Goal: Task Accomplishment & Management: Complete application form

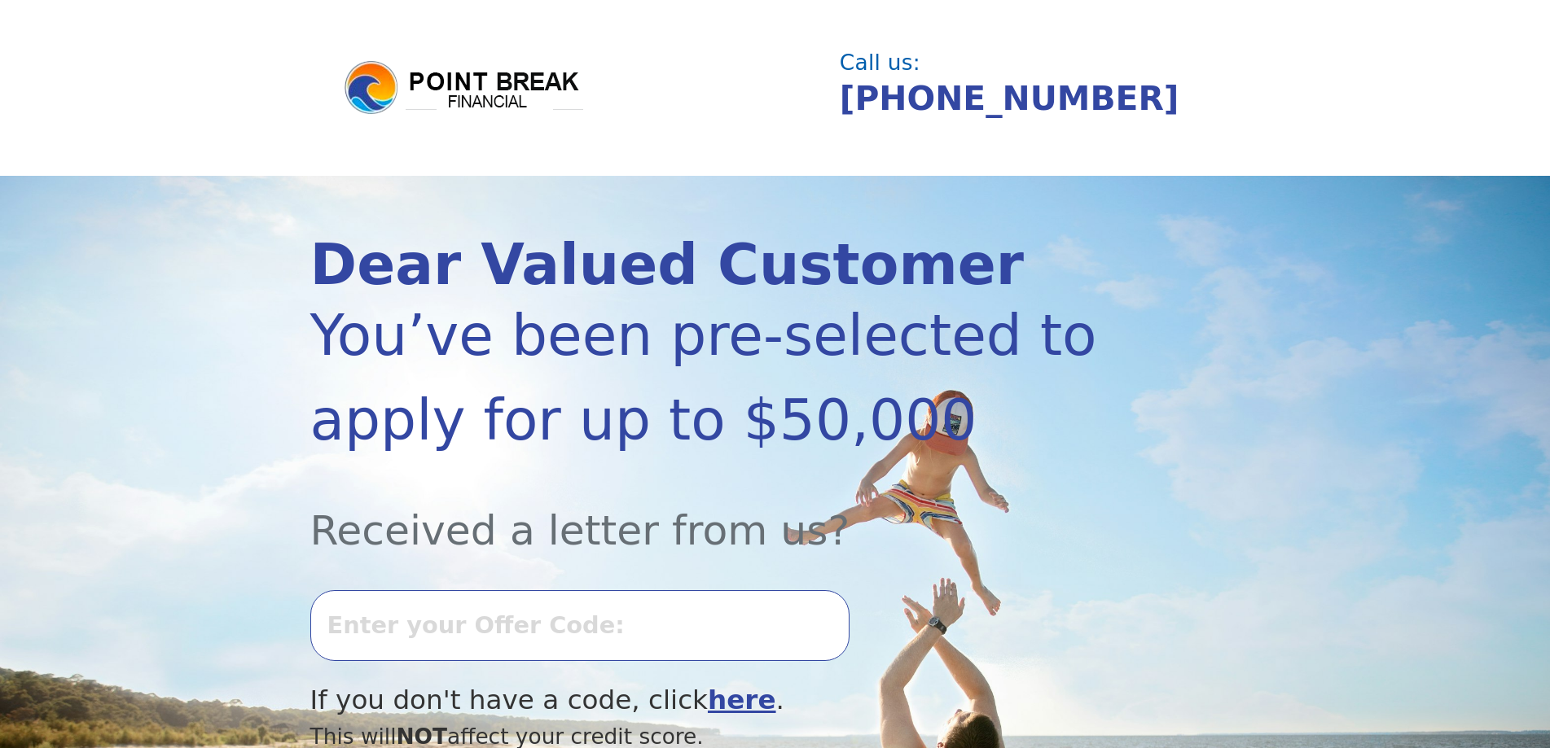
click at [599, 596] on input "text" at bounding box center [579, 625] width 539 height 70
type input "0910k-243810"
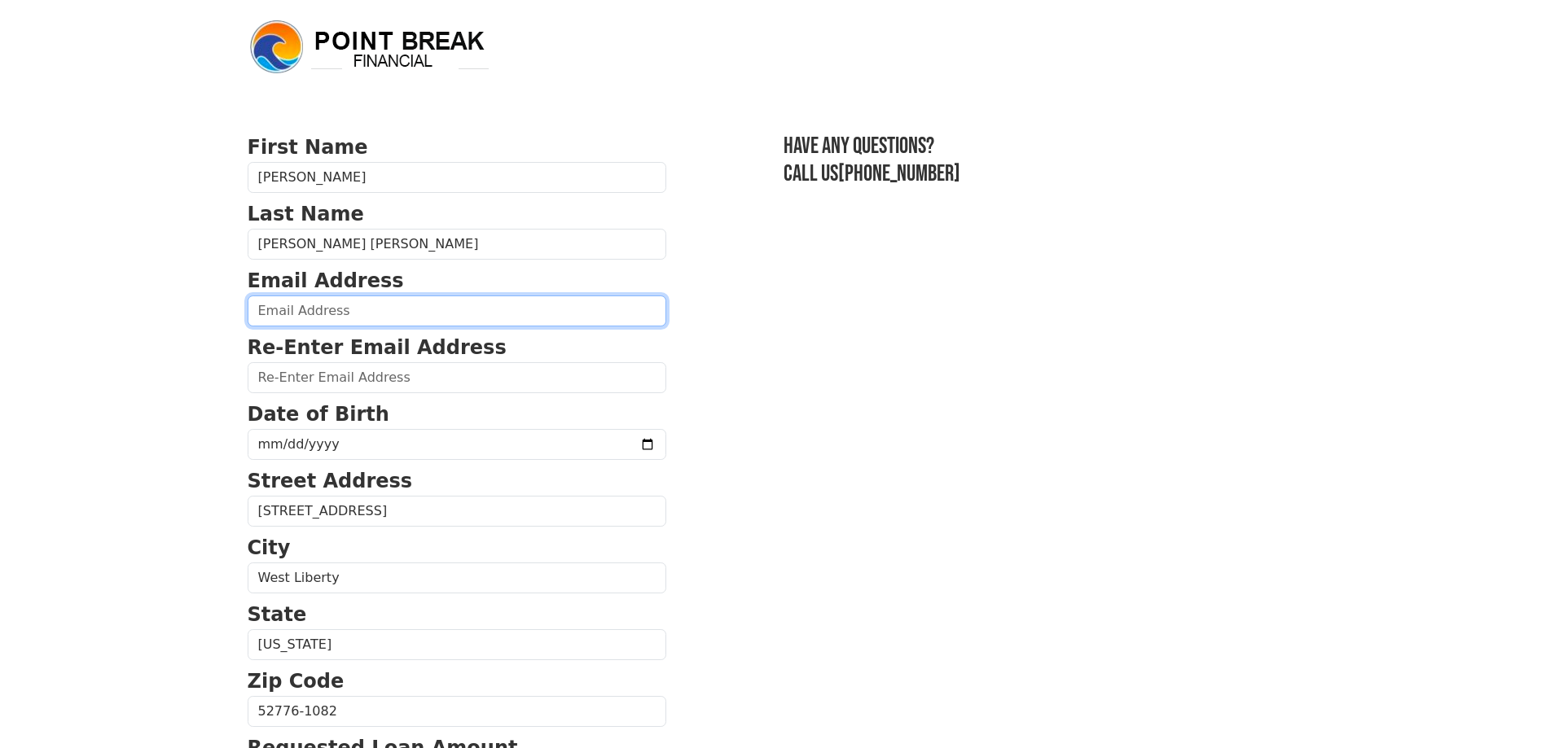
click at [382, 309] on input "email" at bounding box center [457, 311] width 419 height 31
type input "allisoncastroaragon@gmail.com"
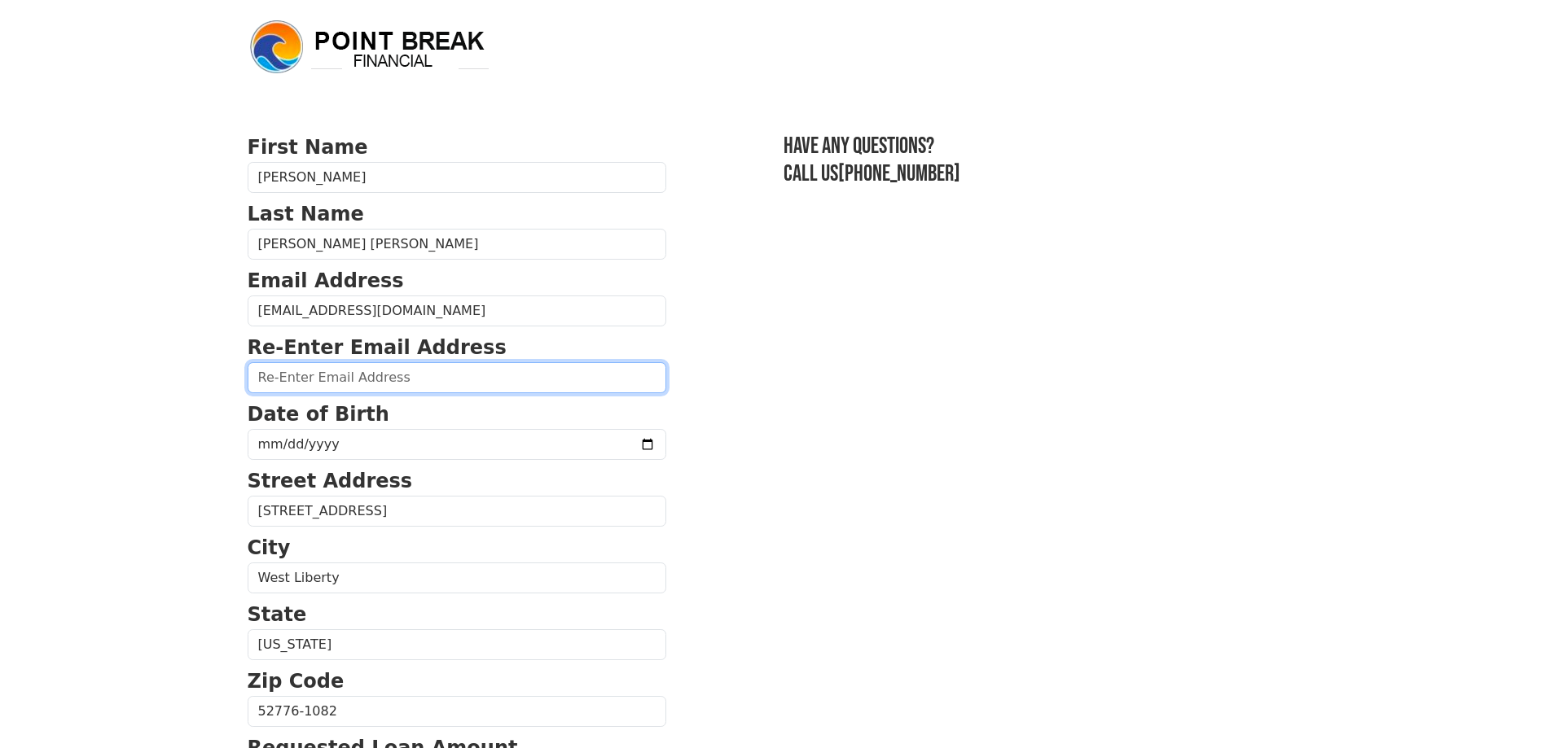
click at [456, 382] on input "email" at bounding box center [457, 377] width 419 height 31
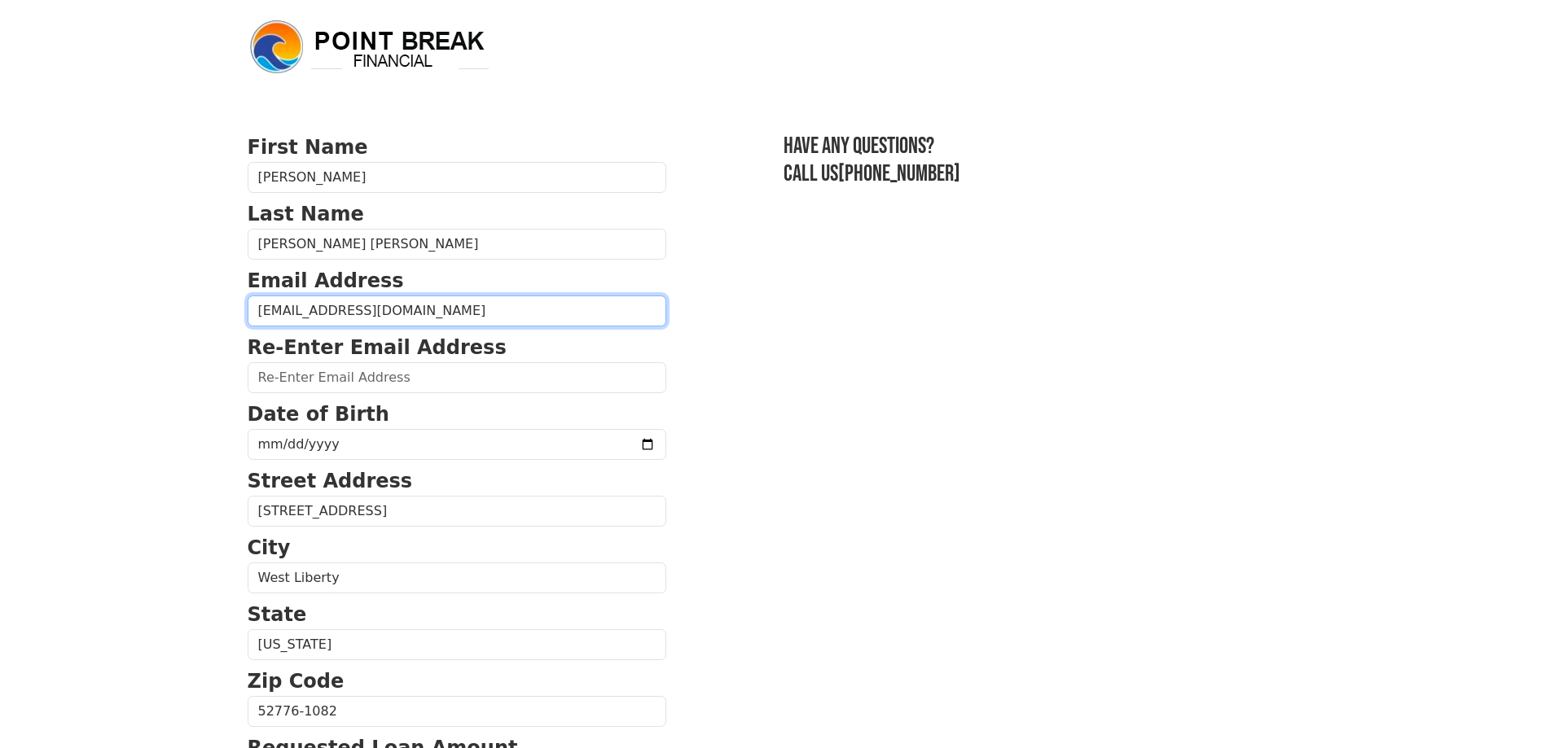
drag, startPoint x: 473, startPoint y: 318, endPoint x: 293, endPoint y: 322, distance: 180.0
click at [135, 298] on body "First Name Allison Last Name Castro Aragon Email Address allisoncastroaragon@gm…" at bounding box center [775, 374] width 1550 height 748
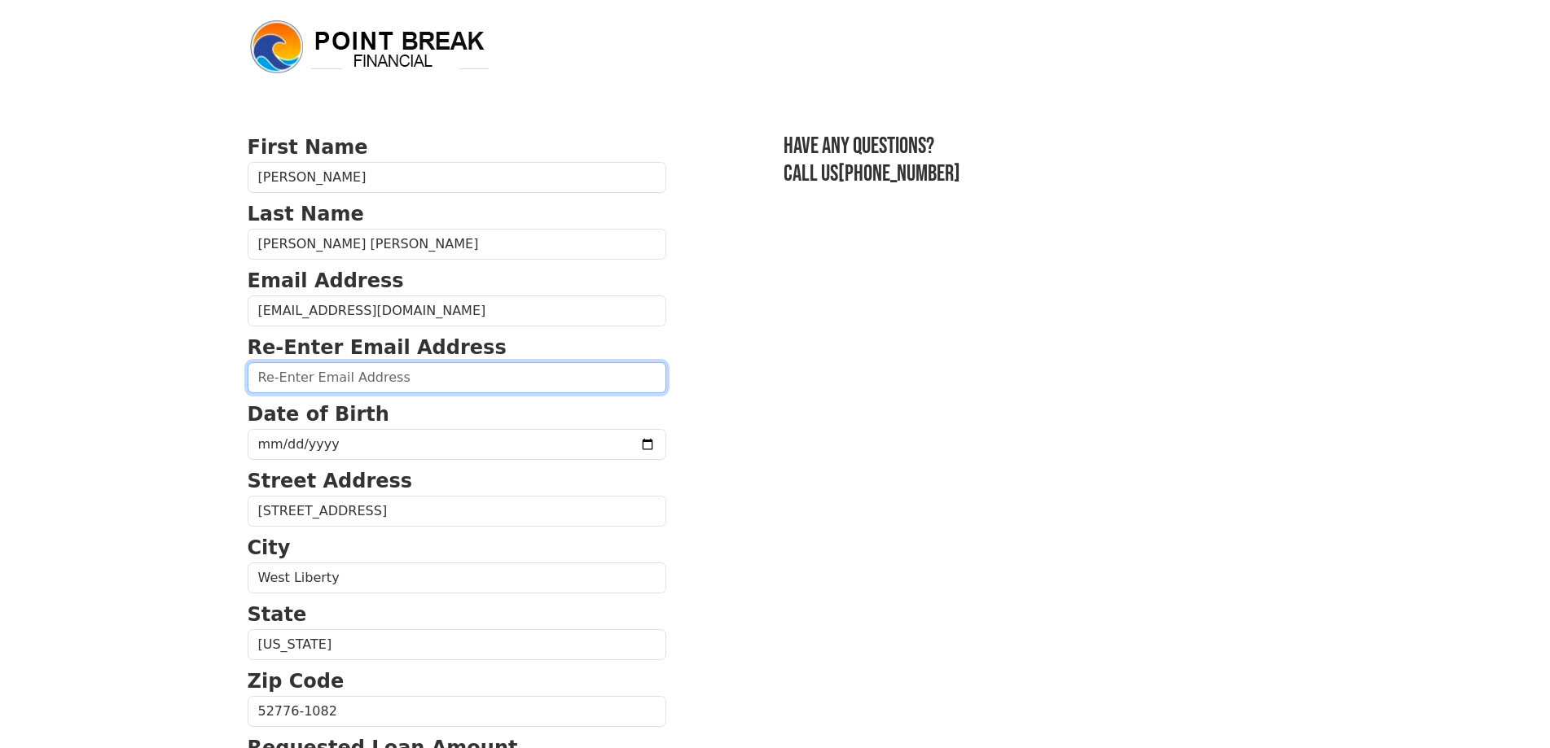
click at [345, 375] on input "email" at bounding box center [457, 377] width 419 height 31
paste input "allisoncastroaragon@gmail.com"
type input "allisoncastroaragon@gmail.com"
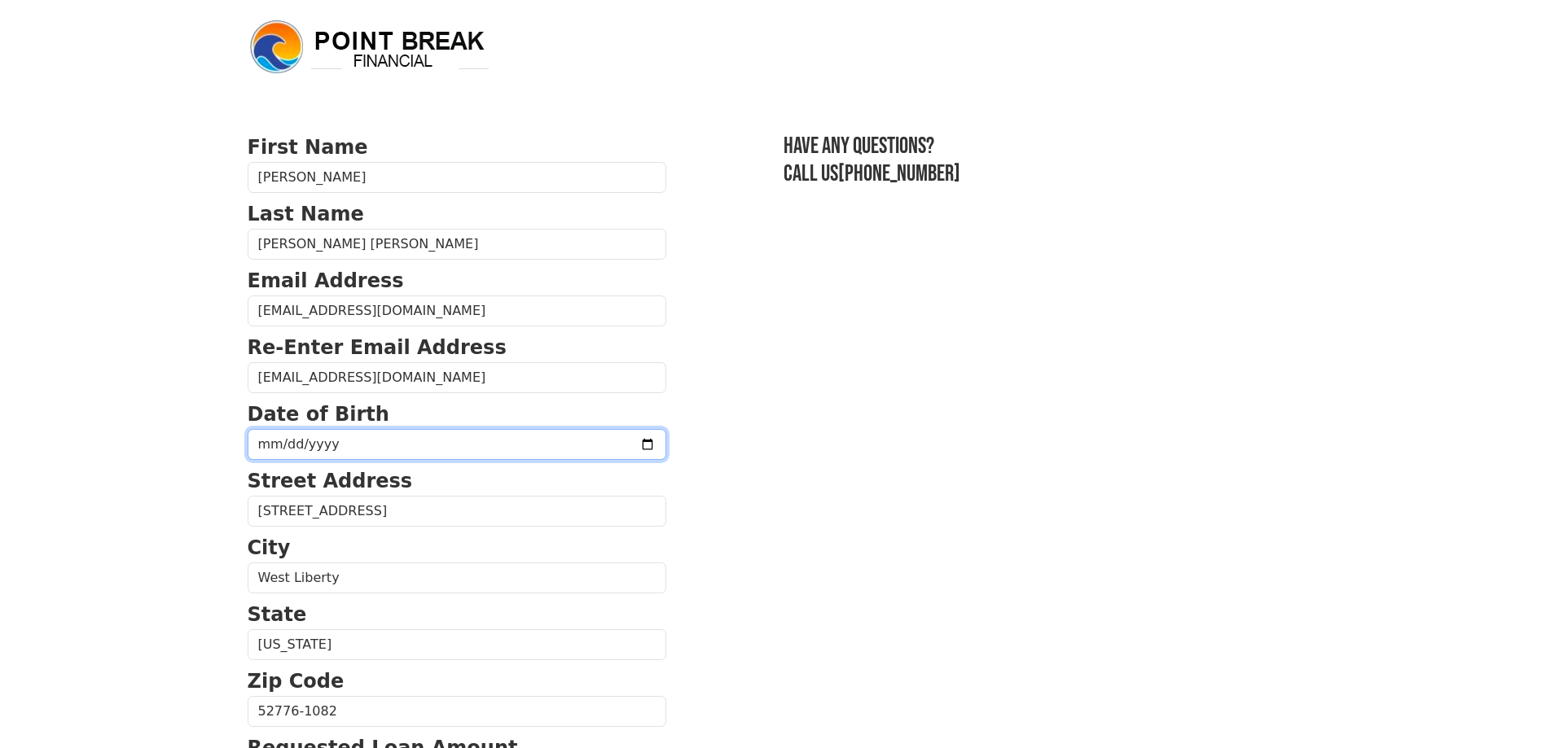
click at [417, 439] on input "date" at bounding box center [457, 444] width 419 height 31
type input "1985-05-17"
click at [765, 534] on section "First Name Allison Last Name Castro Aragon Email Address allisoncastroaragon@gm…" at bounding box center [775, 713] width 1055 height 1161
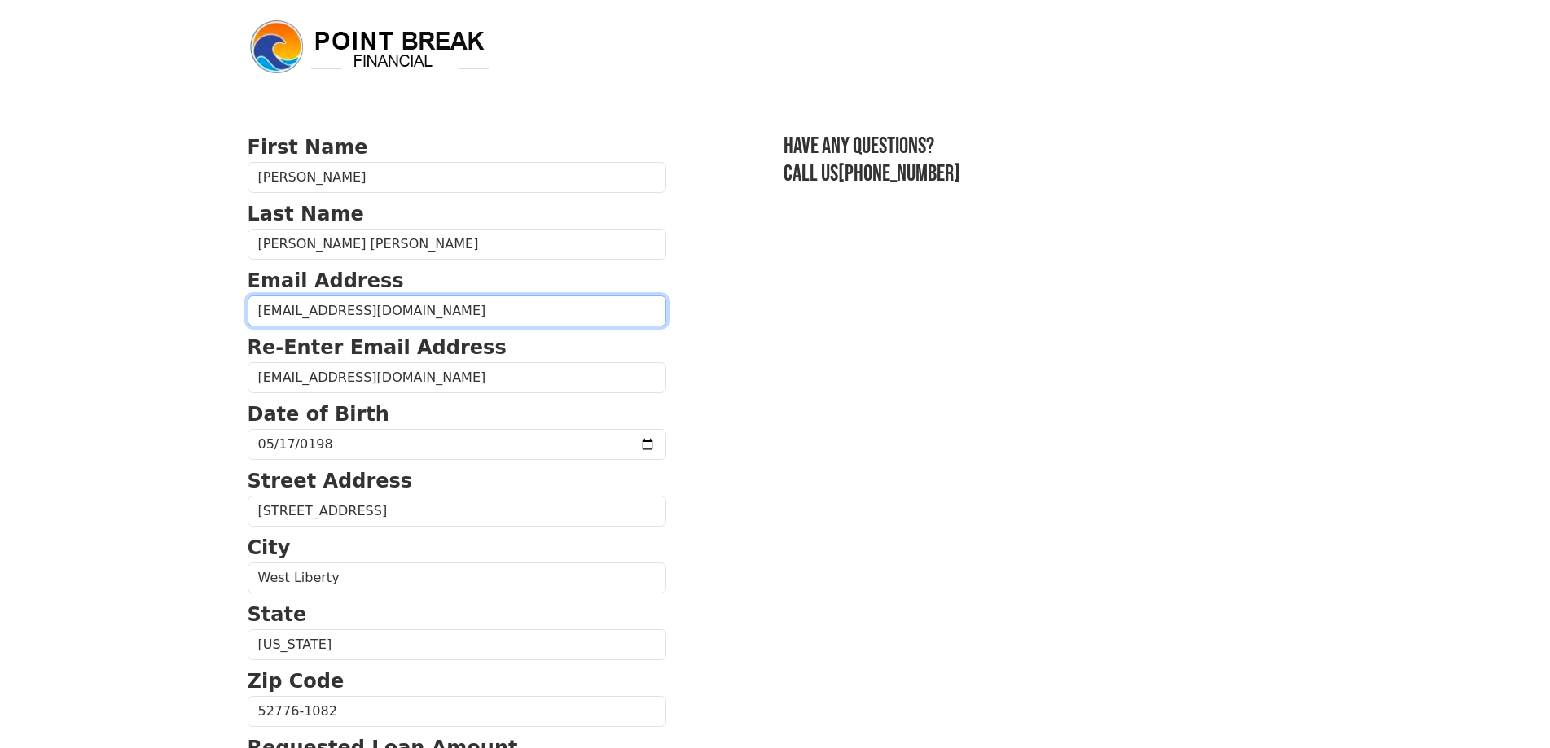
click at [552, 314] on input "allisoncastroaragon@gmail.com" at bounding box center [457, 311] width 419 height 31
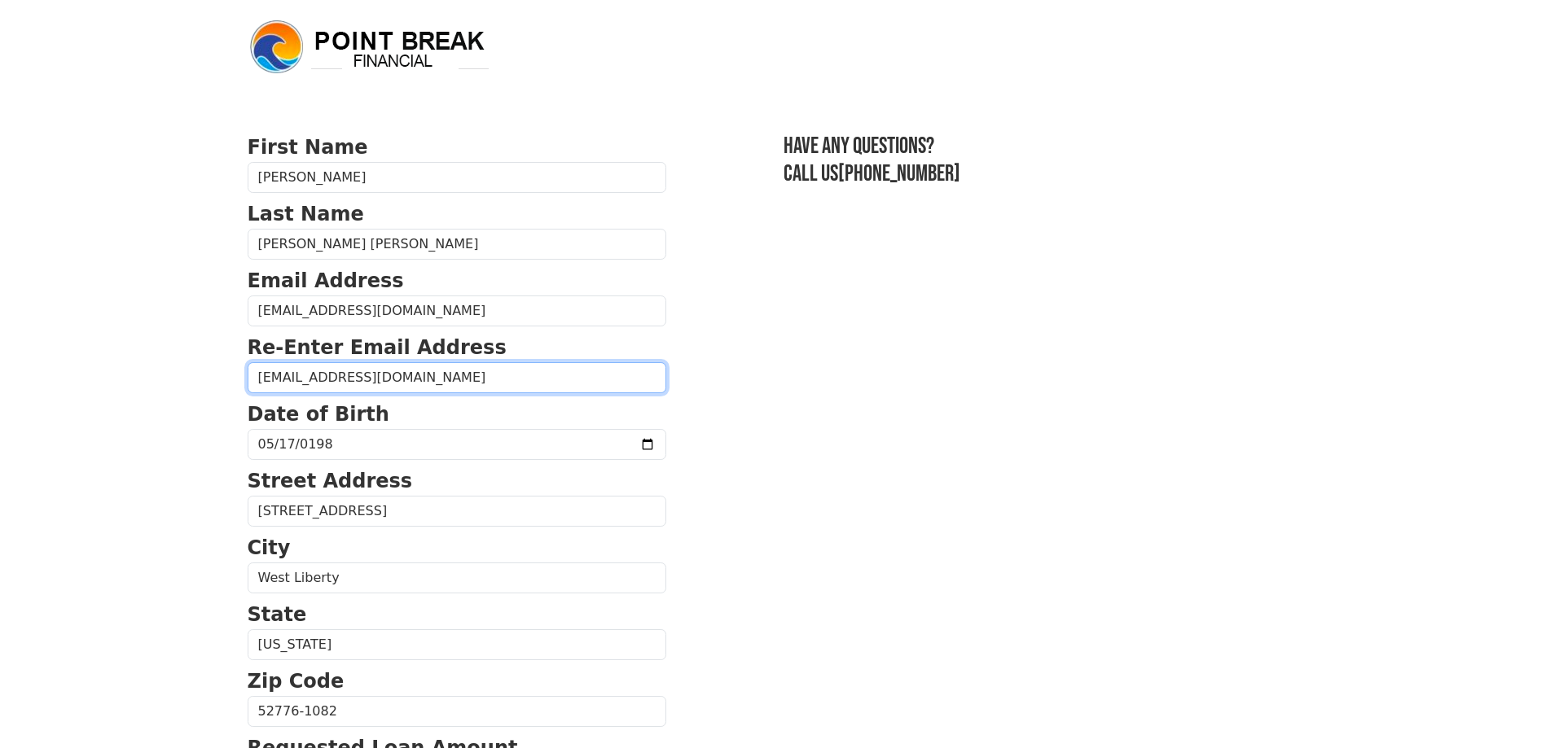
click at [558, 370] on input "allisoncastroaragon@gmail.com" at bounding box center [457, 377] width 419 height 31
click at [864, 415] on section "First Name Allison Last Name Castro Aragon Email Address allisoncastroaragon@gm…" at bounding box center [775, 713] width 1055 height 1161
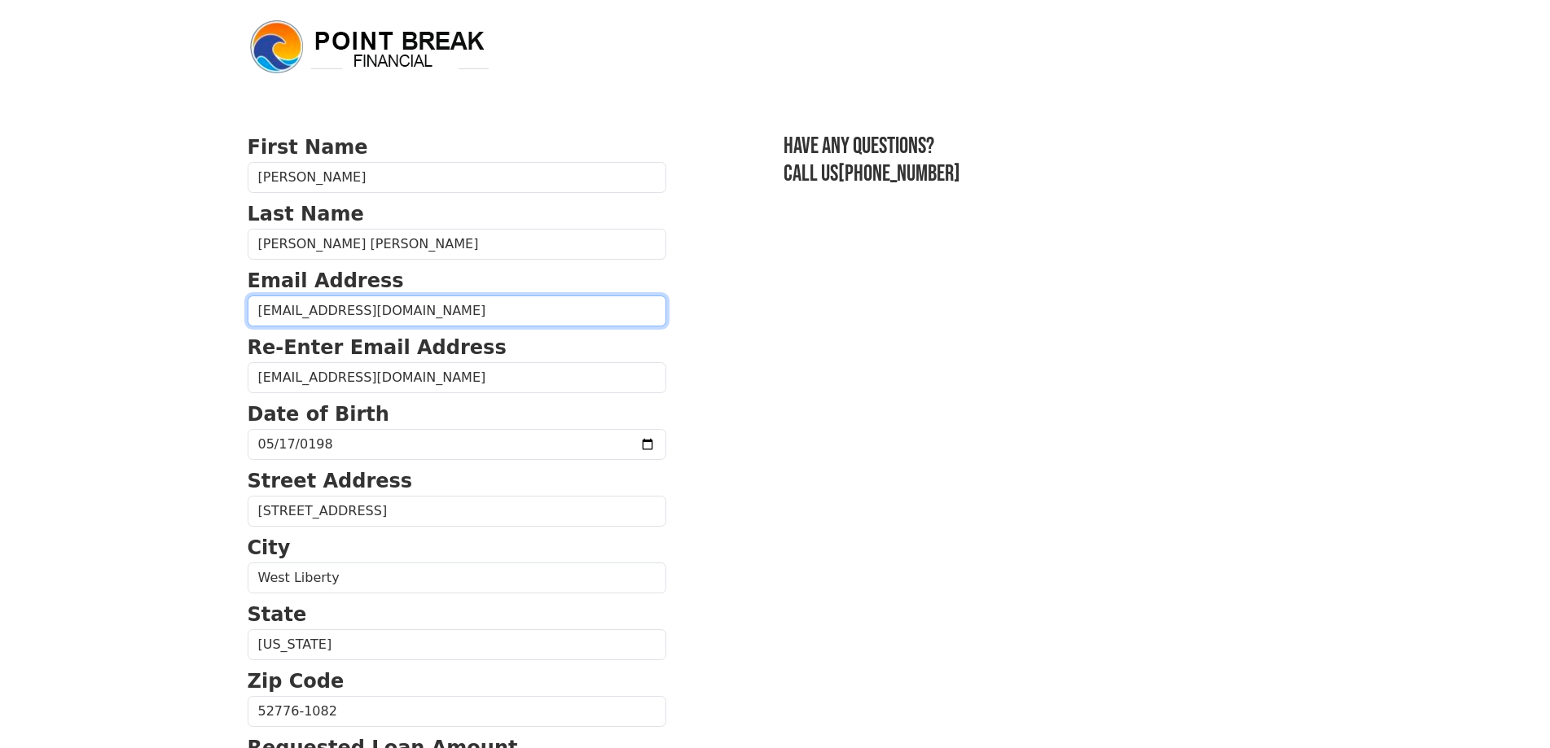
click at [261, 312] on input "allisoncastroaragon@gmail.com" at bounding box center [457, 311] width 419 height 31
click at [445, 312] on input "allisoncastroaragon@gmail.com" at bounding box center [457, 311] width 419 height 31
click at [901, 378] on section "First Name Allison Last Name Castro Aragon Email Address allisoncastroaragon@gm…" at bounding box center [775, 713] width 1055 height 1161
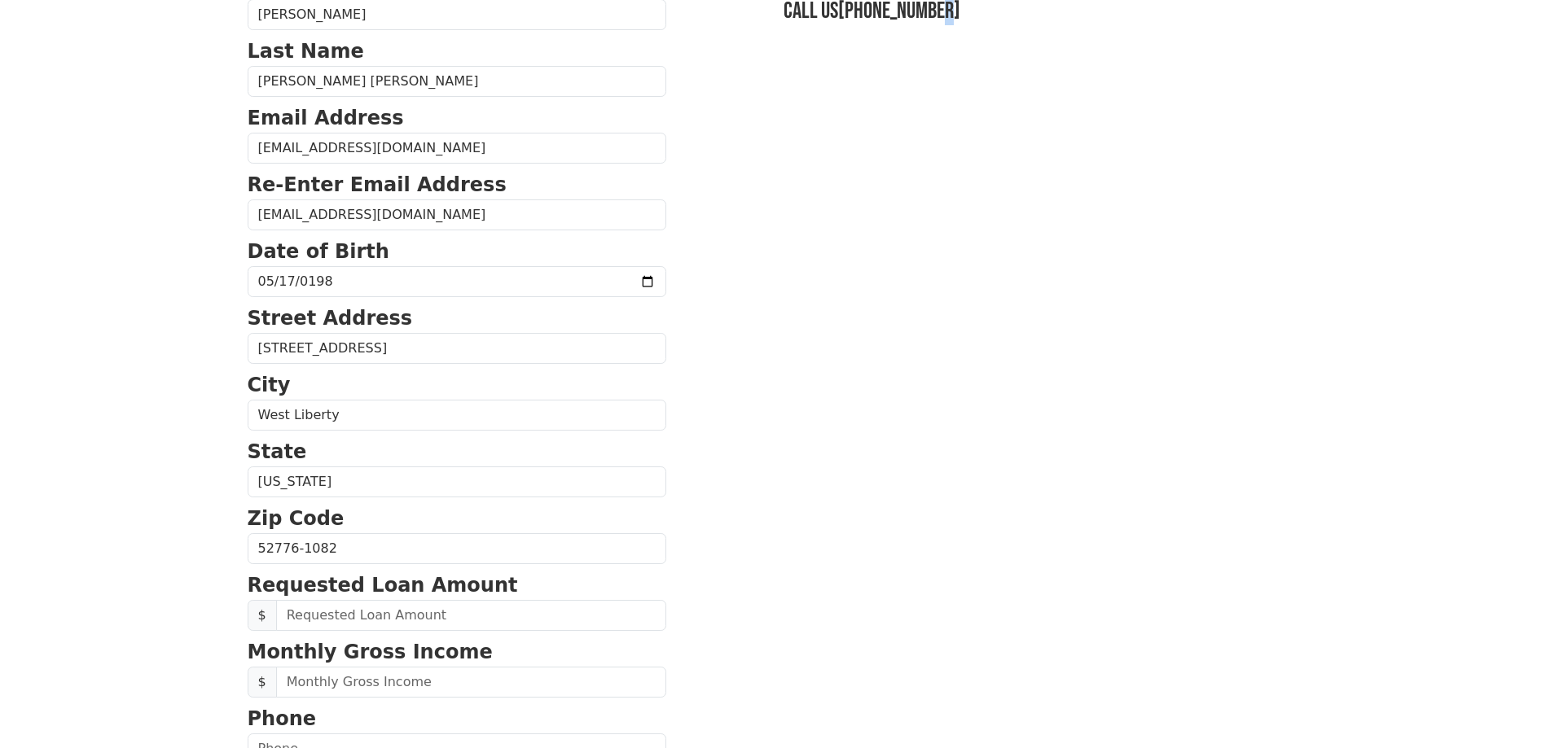
scroll to position [326, 0]
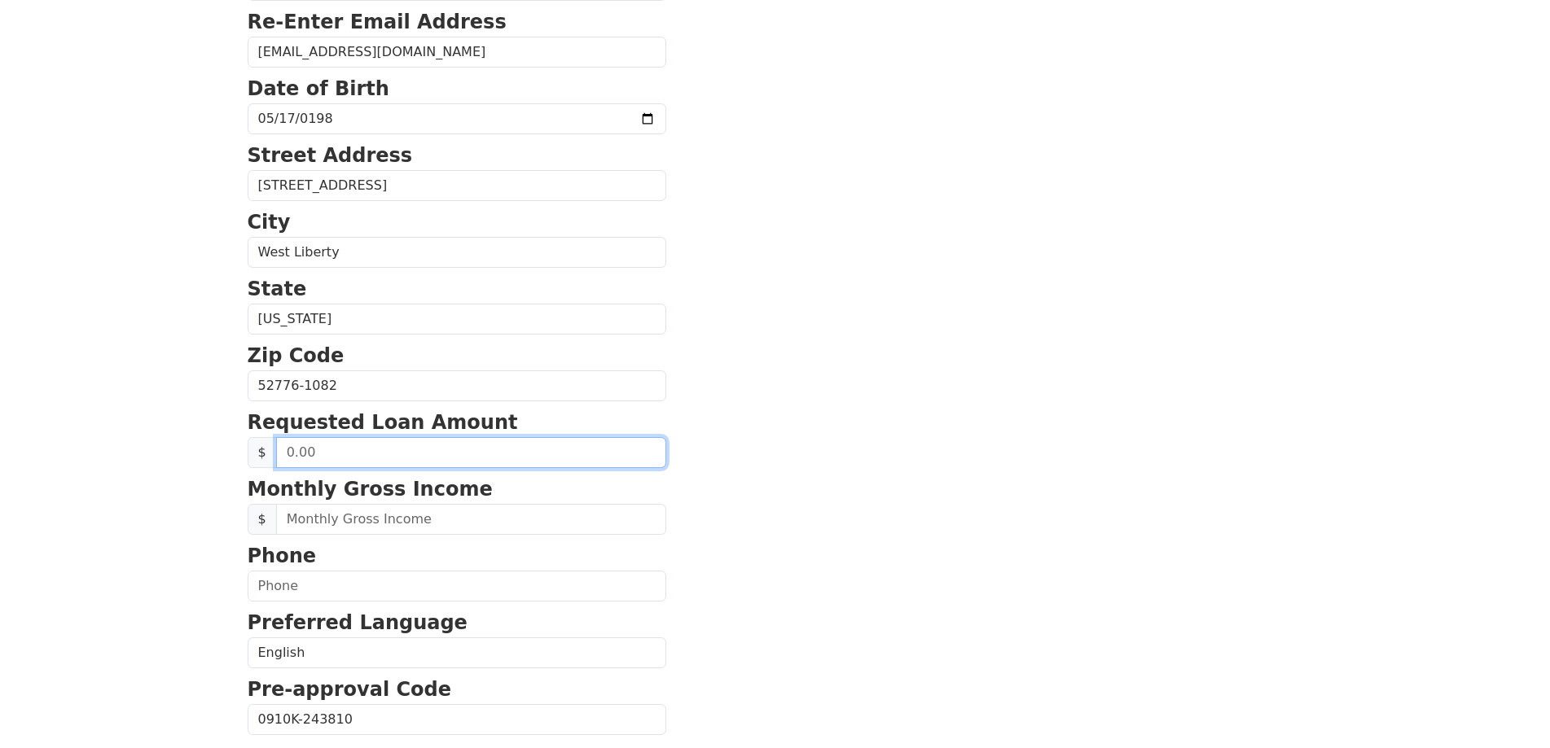
click at [379, 449] on input "text" at bounding box center [471, 452] width 390 height 31
click at [379, 448] on input "text" at bounding box center [471, 452] width 390 height 31
type input "20,000.00"
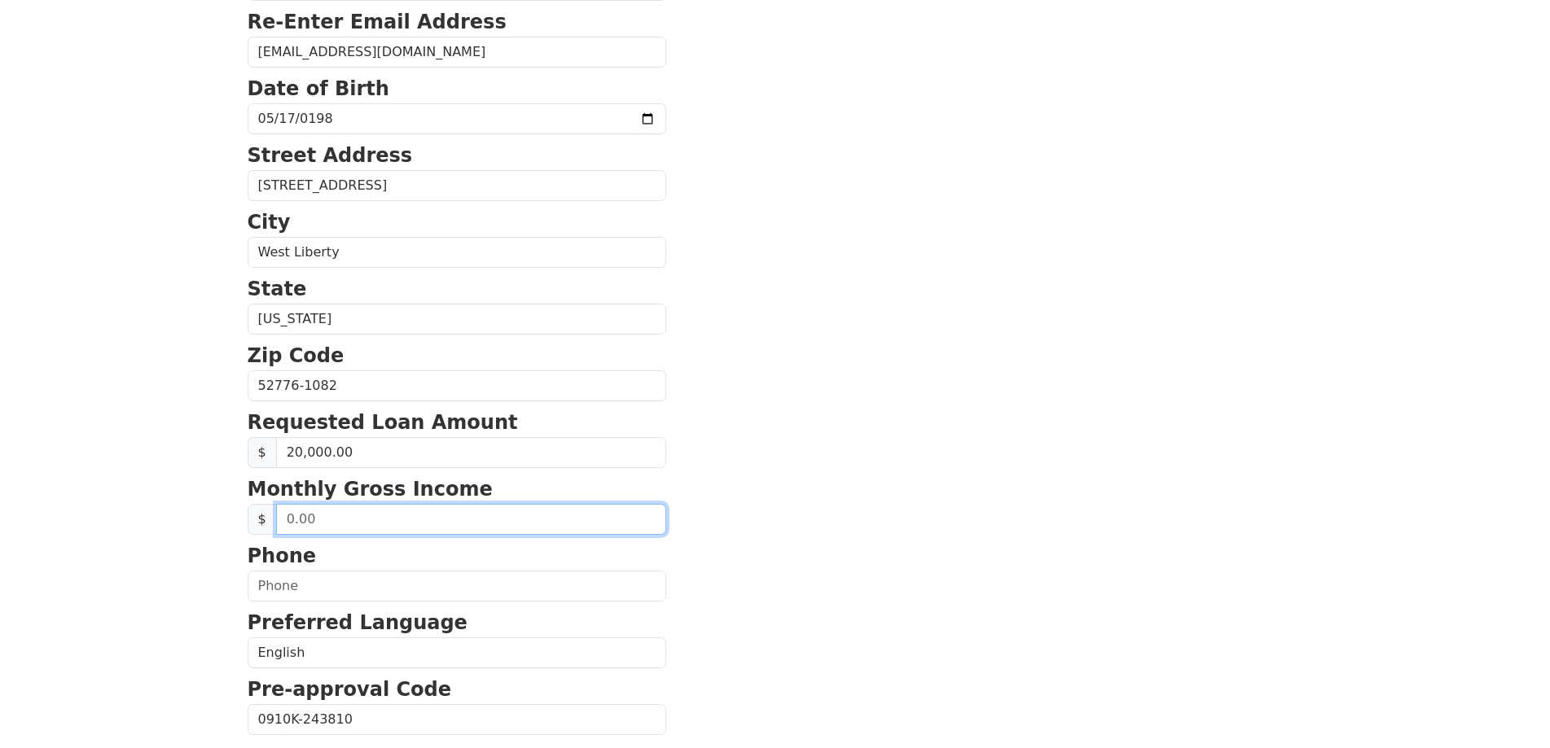
click at [405, 529] on input "text" at bounding box center [471, 519] width 390 height 31
click at [425, 523] on input "text" at bounding box center [471, 519] width 390 height 31
type input "5,500.00"
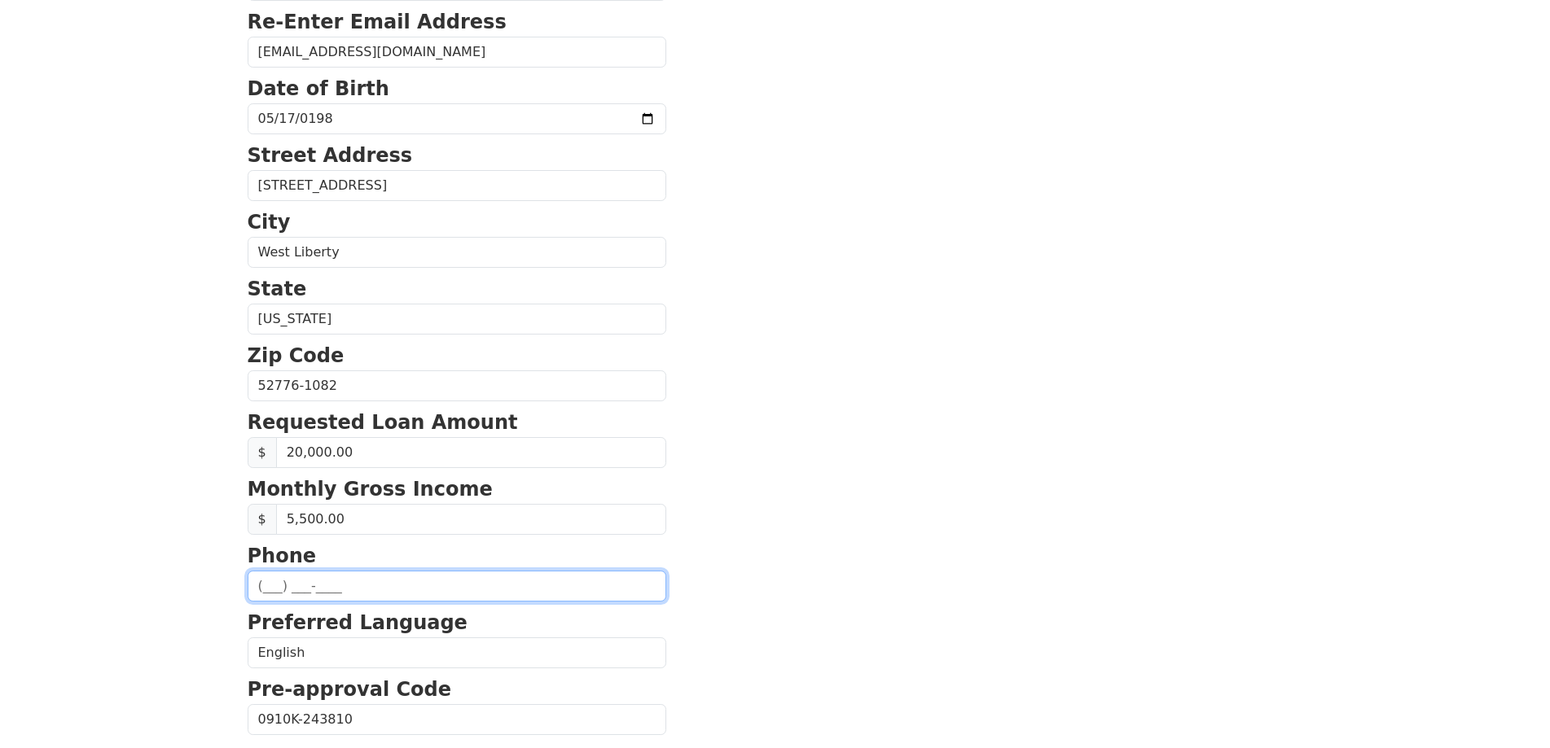
drag, startPoint x: 341, startPoint y: 584, endPoint x: 370, endPoint y: 580, distance: 28.8
click at [342, 584] on input "text" at bounding box center [457, 586] width 419 height 31
type input "(319) 594-5453"
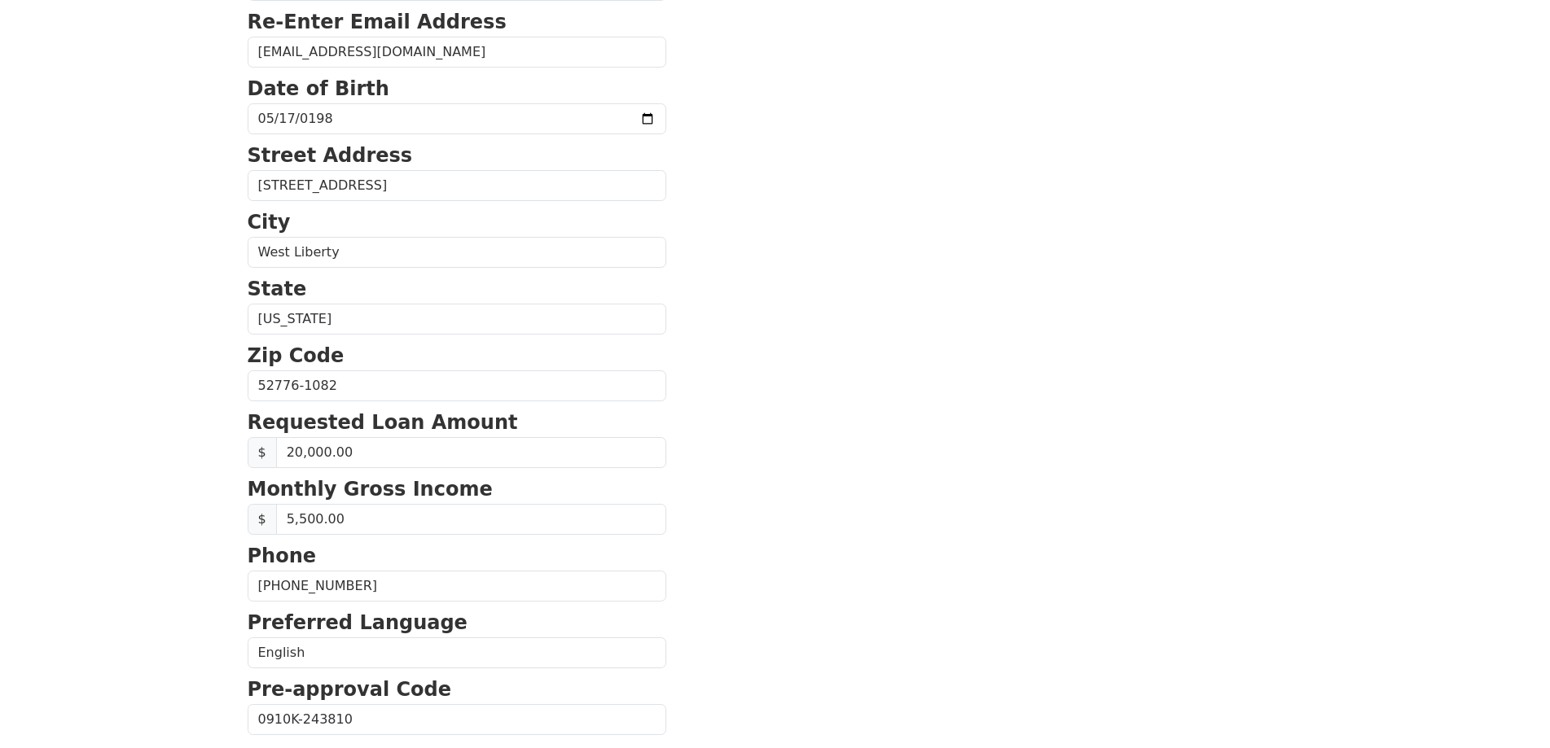
click at [840, 474] on section "First Name Allison Last Name Castro Aragon Email Address allisoncastroaragon@gm…" at bounding box center [775, 387] width 1055 height 1161
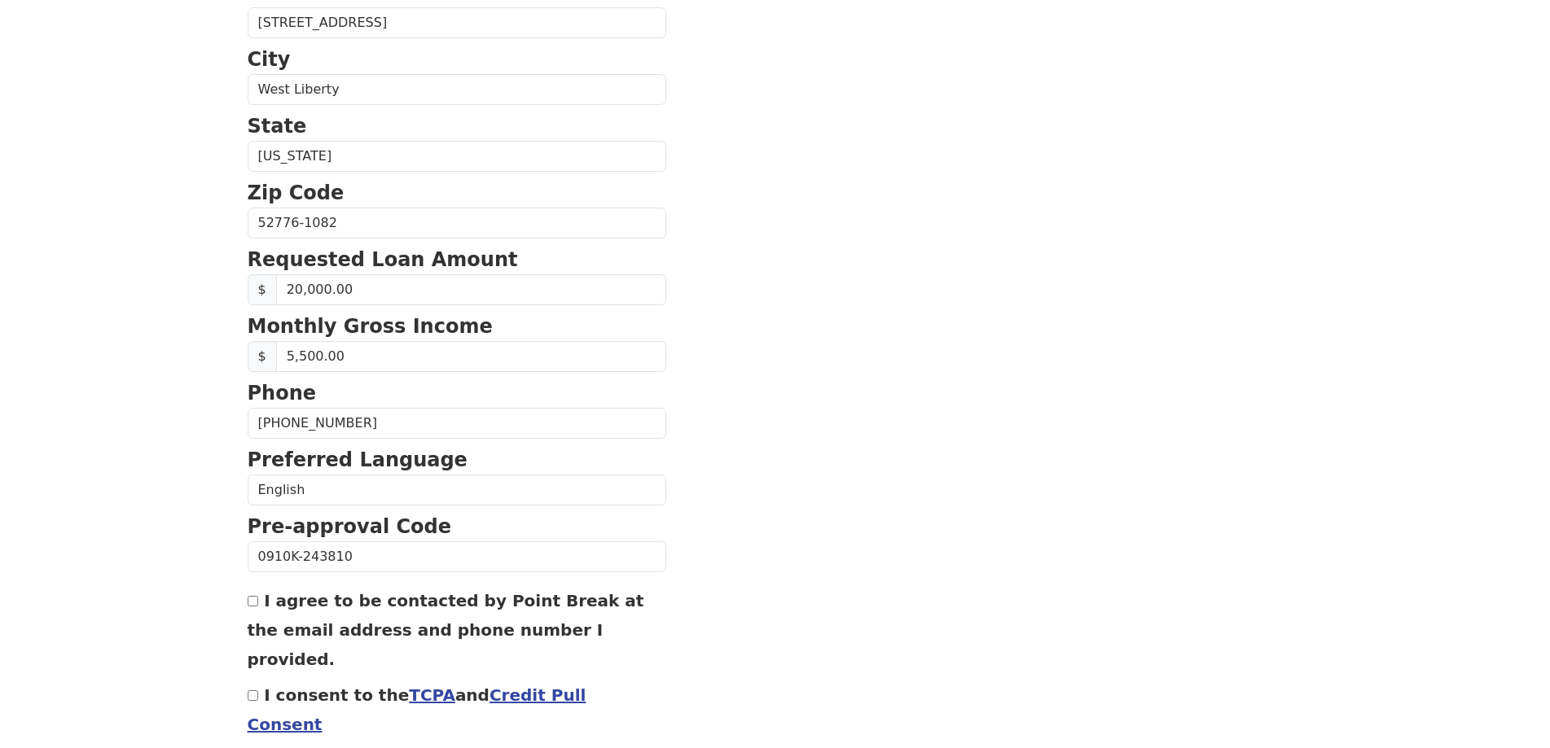
scroll to position [548, 0]
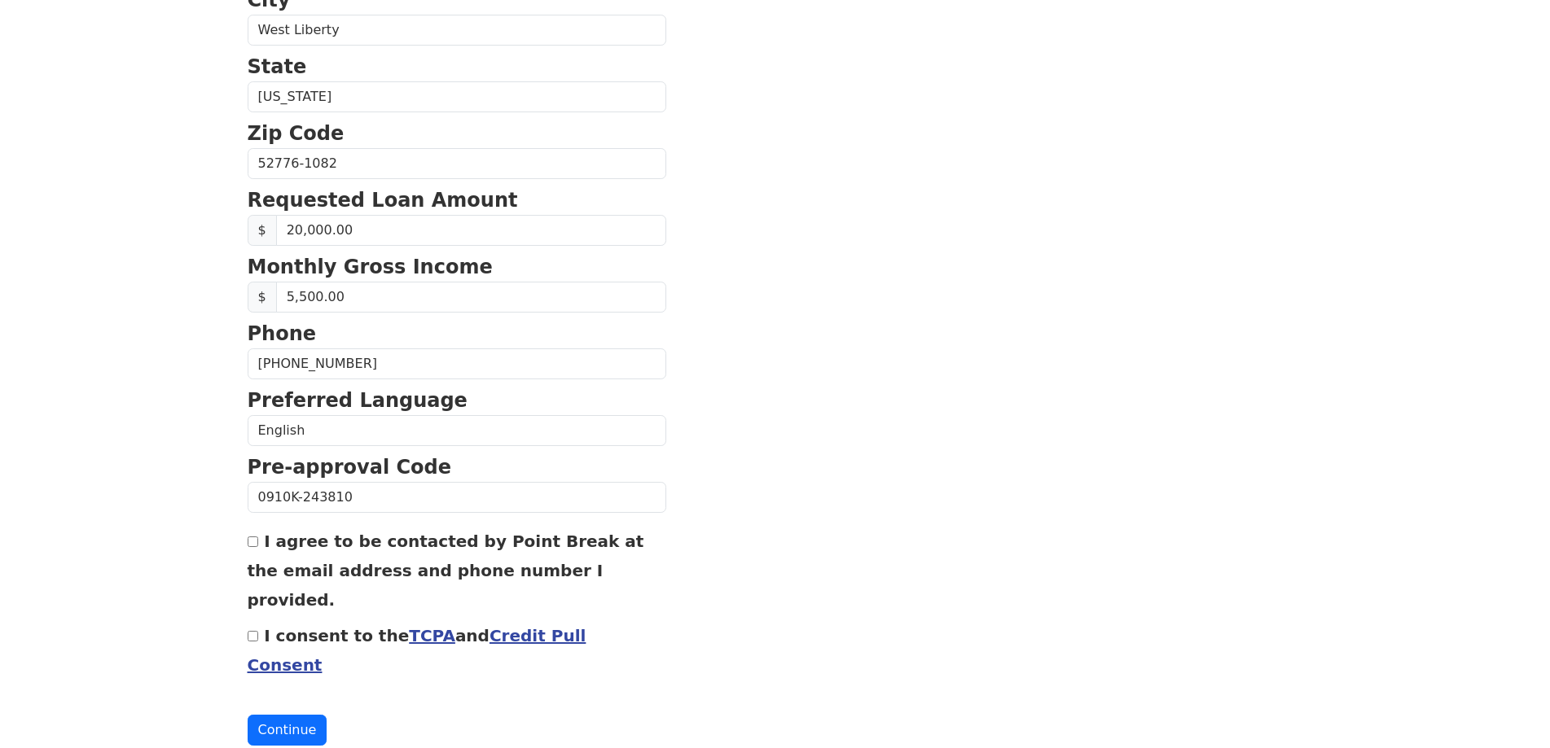
click at [254, 544] on input "I agree to be contacted by Point Break at the email address and phone number I …" at bounding box center [253, 542] width 11 height 11
checkbox input "true"
click at [255, 631] on input "I consent to the TCPA and Credit Pull Consent" at bounding box center [253, 636] width 11 height 11
checkbox input "true"
click at [298, 715] on button "Continue" at bounding box center [288, 730] width 80 height 31
